Goal: Information Seeking & Learning: Find specific fact

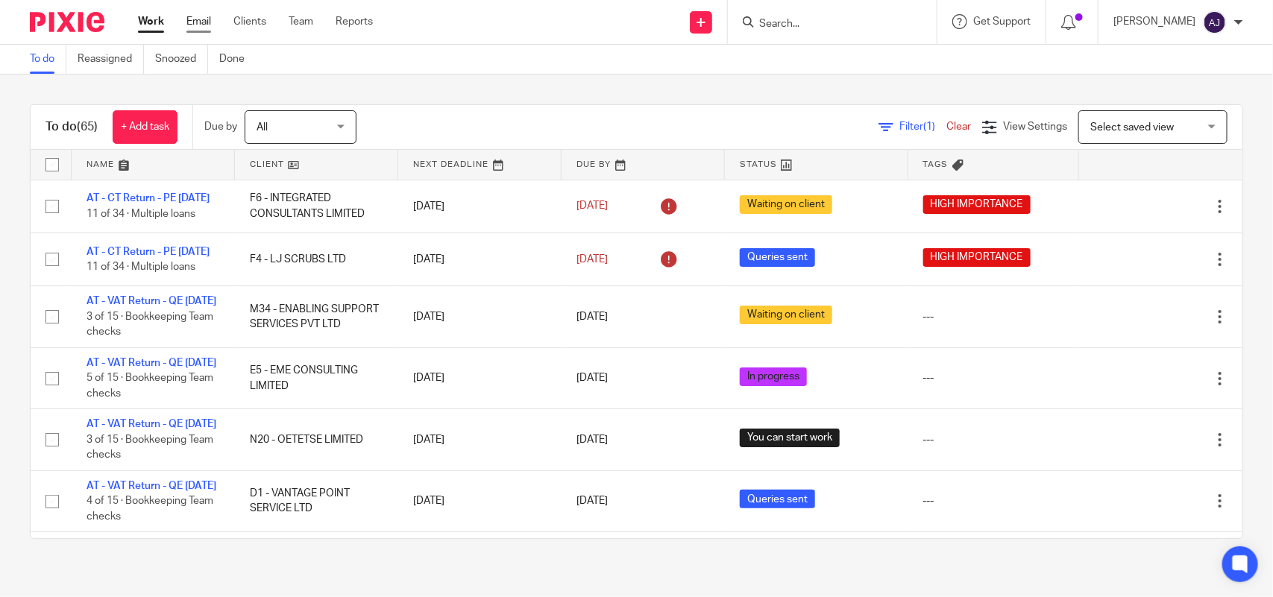
click at [196, 26] on link "Email" at bounding box center [198, 21] width 25 height 15
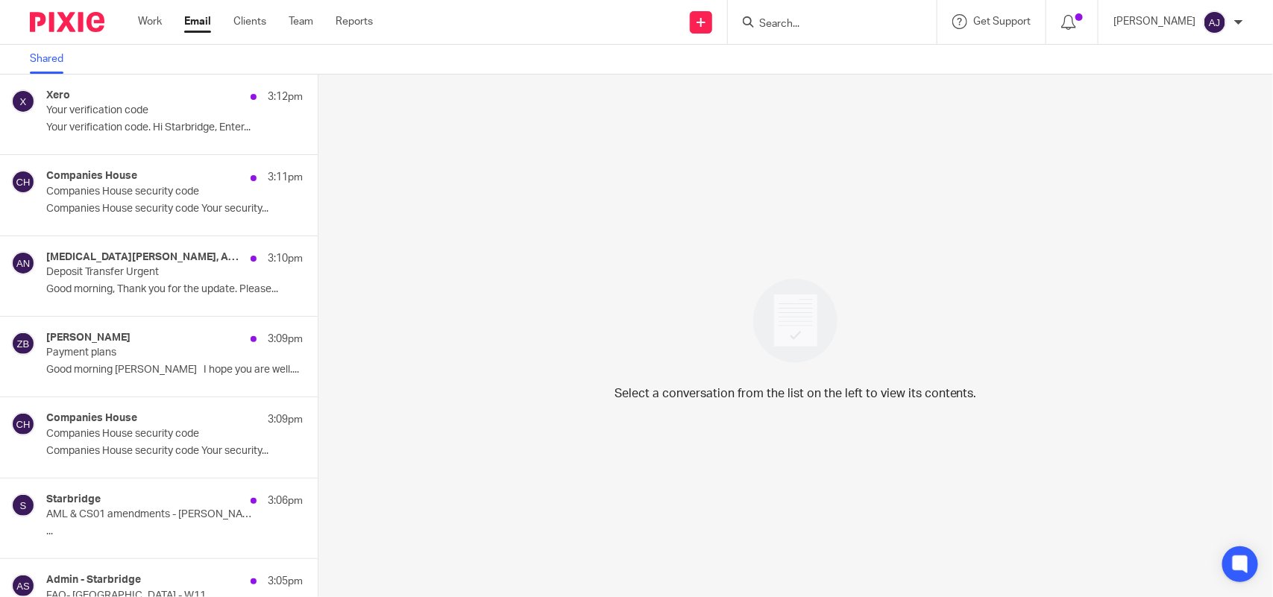
click at [140, 120] on div "Xero 3:12pm Your verification code Your verification code. Hi Starbridge, Enter…" at bounding box center [174, 114] width 256 height 50
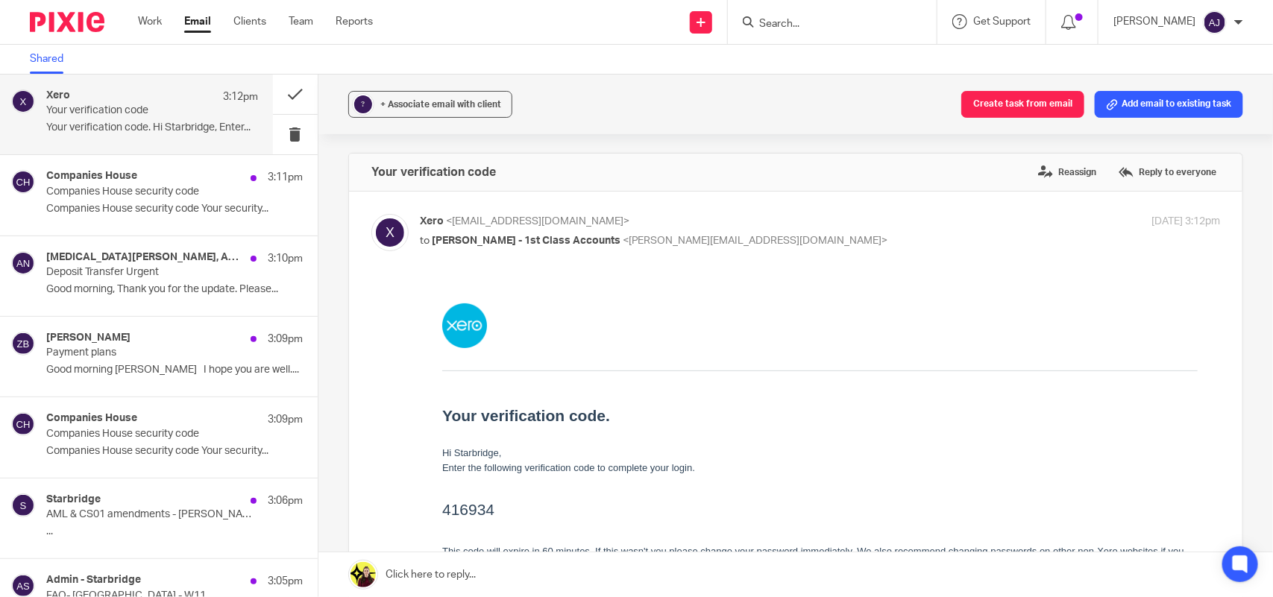
click at [458, 512] on h2 "416934" at bounding box center [818, 509] width 755 height 24
copy h2 "416934"
